Goal: Check status

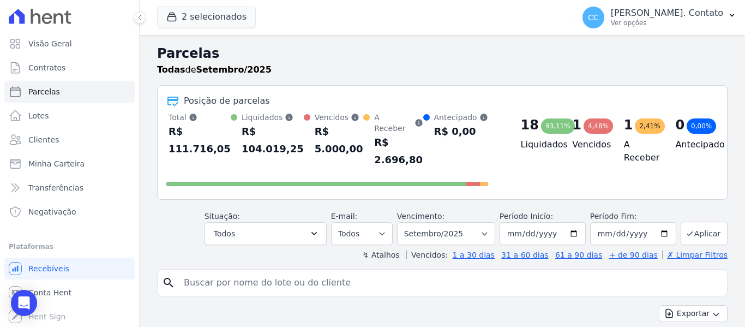
select select
click at [703, 221] on button "Aplicar" at bounding box center [703, 232] width 47 height 23
select select
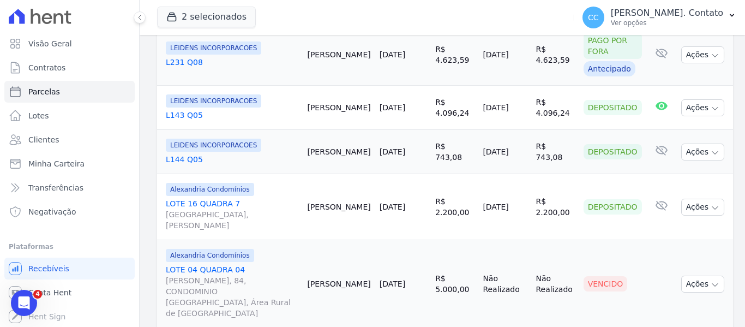
scroll to position [1295, 0]
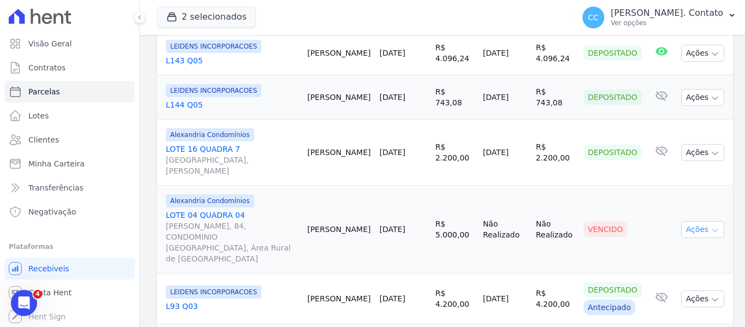
click at [701, 221] on button "Ações" at bounding box center [703, 229] width 44 height 17
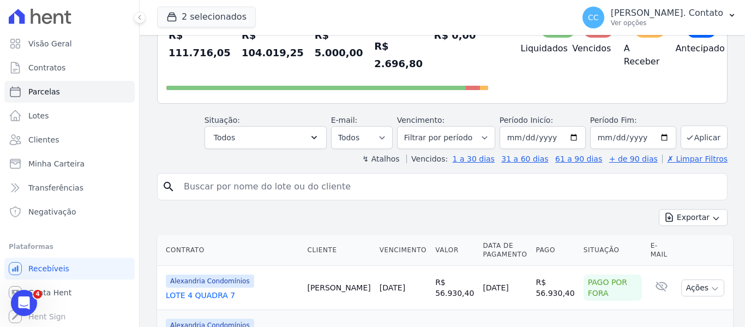
scroll to position [0, 0]
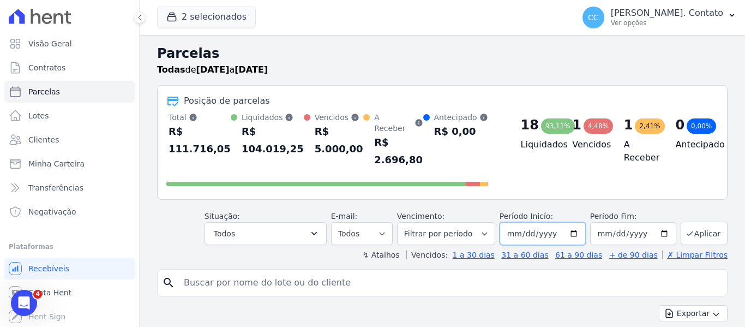
click at [571, 222] on input "[DATE]" at bounding box center [542, 233] width 86 height 23
type input "[DATE]"
click at [702, 221] on button "Aplicar" at bounding box center [703, 232] width 47 height 23
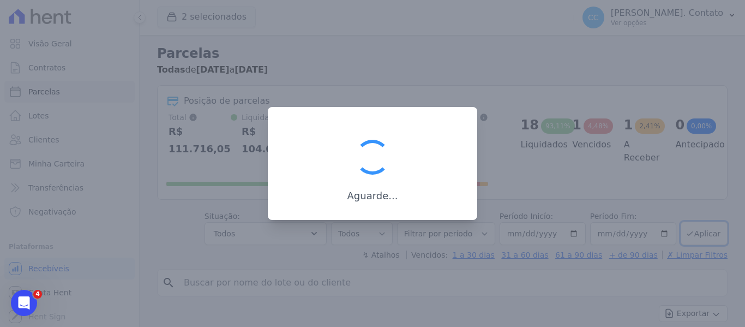
click at [617, 200] on div at bounding box center [372, 163] width 745 height 327
click at [419, 58] on div at bounding box center [372, 163] width 745 height 327
